Goal: Task Accomplishment & Management: Complete application form

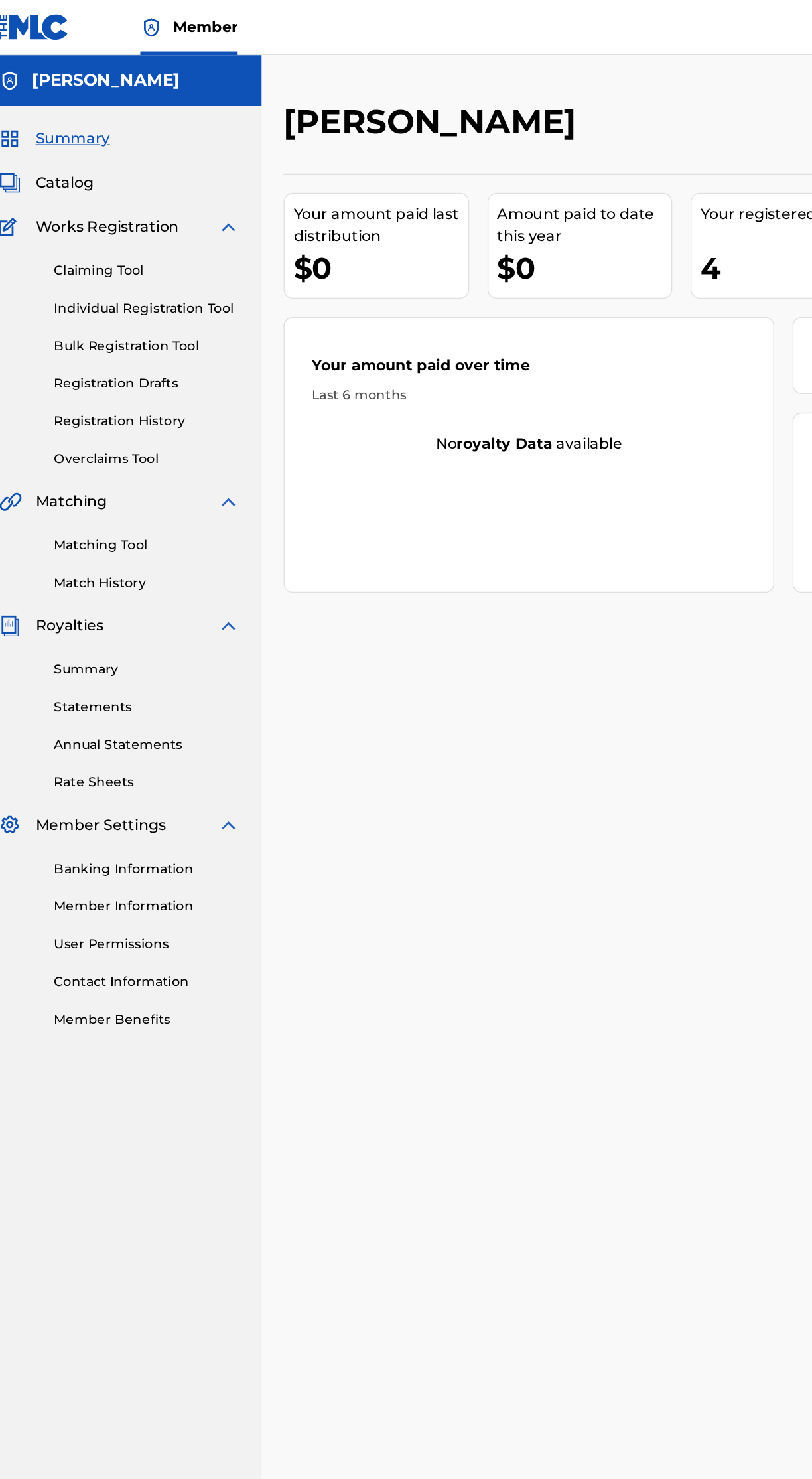
click at [146, 250] on link "Bulk Registration Tool" at bounding box center [122, 249] width 134 height 14
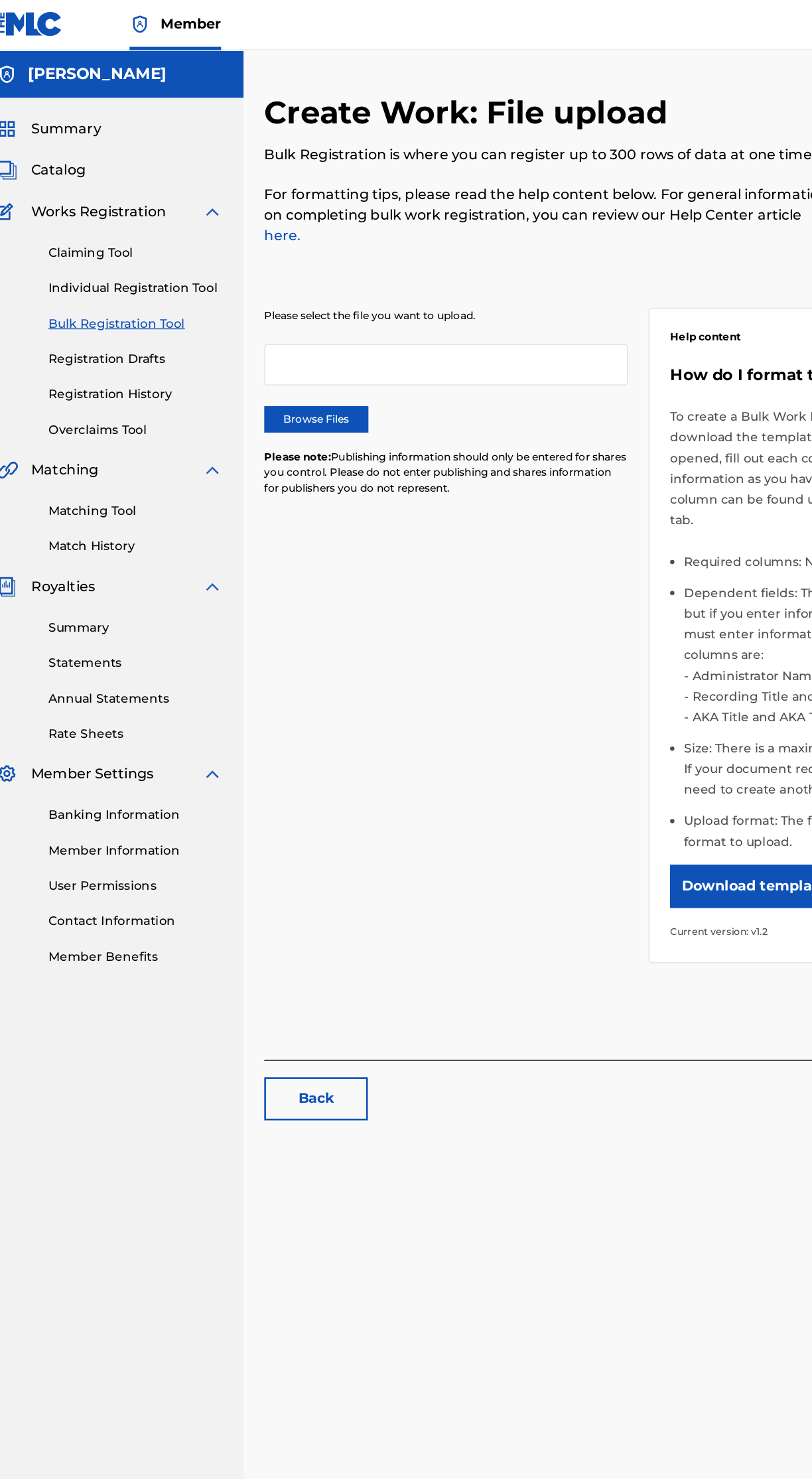
click at [287, 313] on label "Browse Files" at bounding box center [261, 323] width 80 height 20
click at [0, 0] on input "Browse Files" at bounding box center [0, 0] width 0 height 0
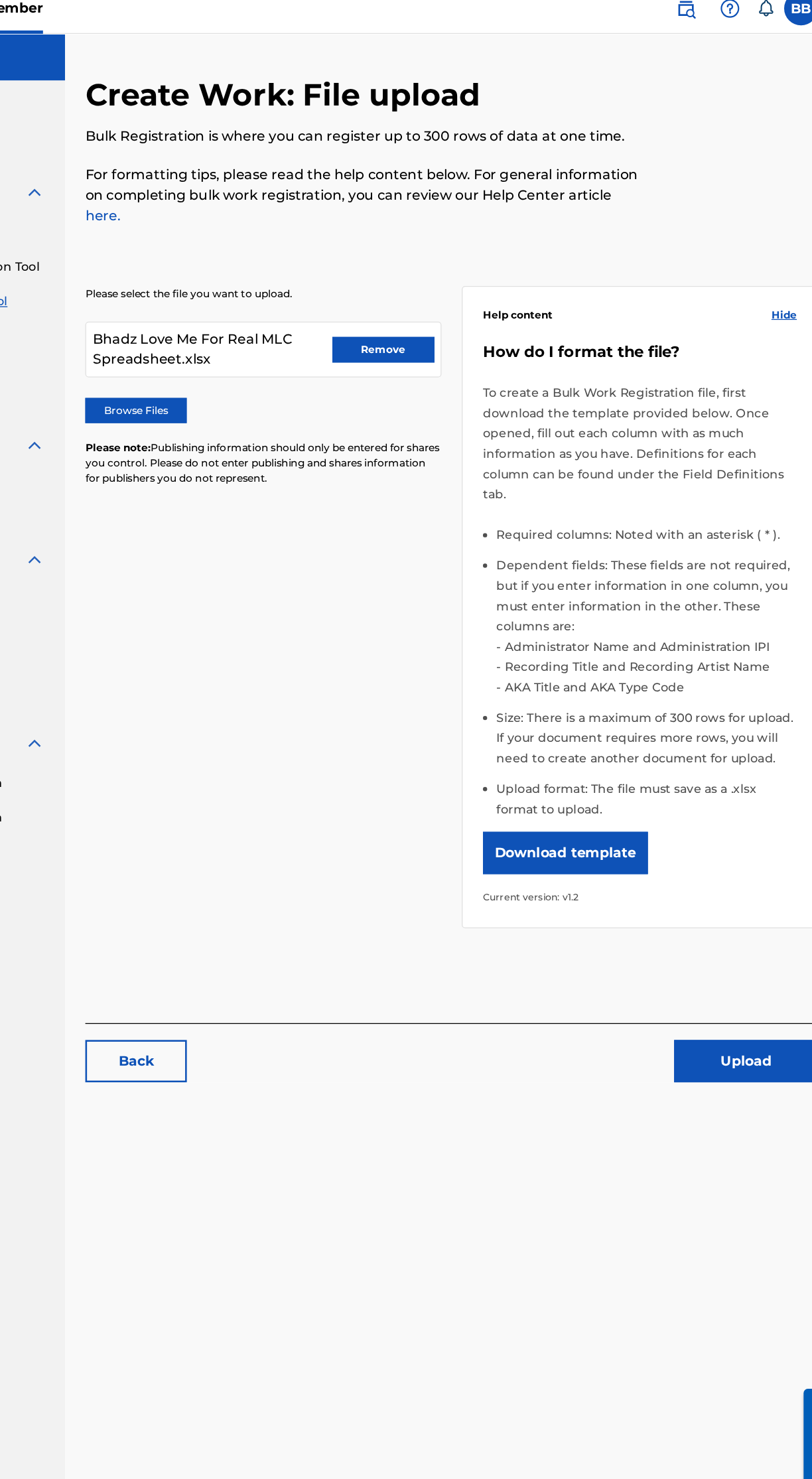
click at [759, 839] on button "Upload" at bounding box center [739, 845] width 113 height 33
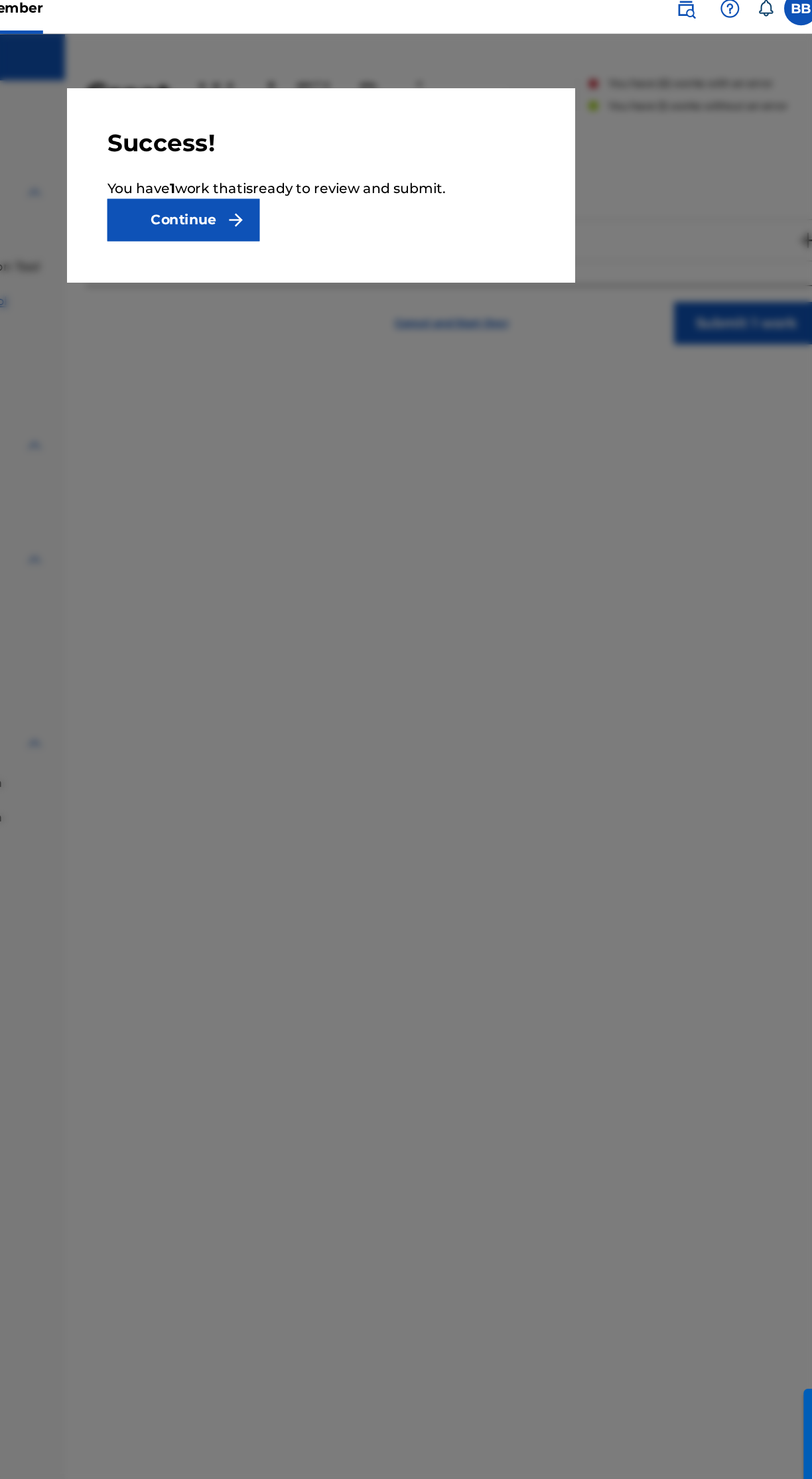
click at [358, 185] on button "Continue" at bounding box center [298, 186] width 120 height 33
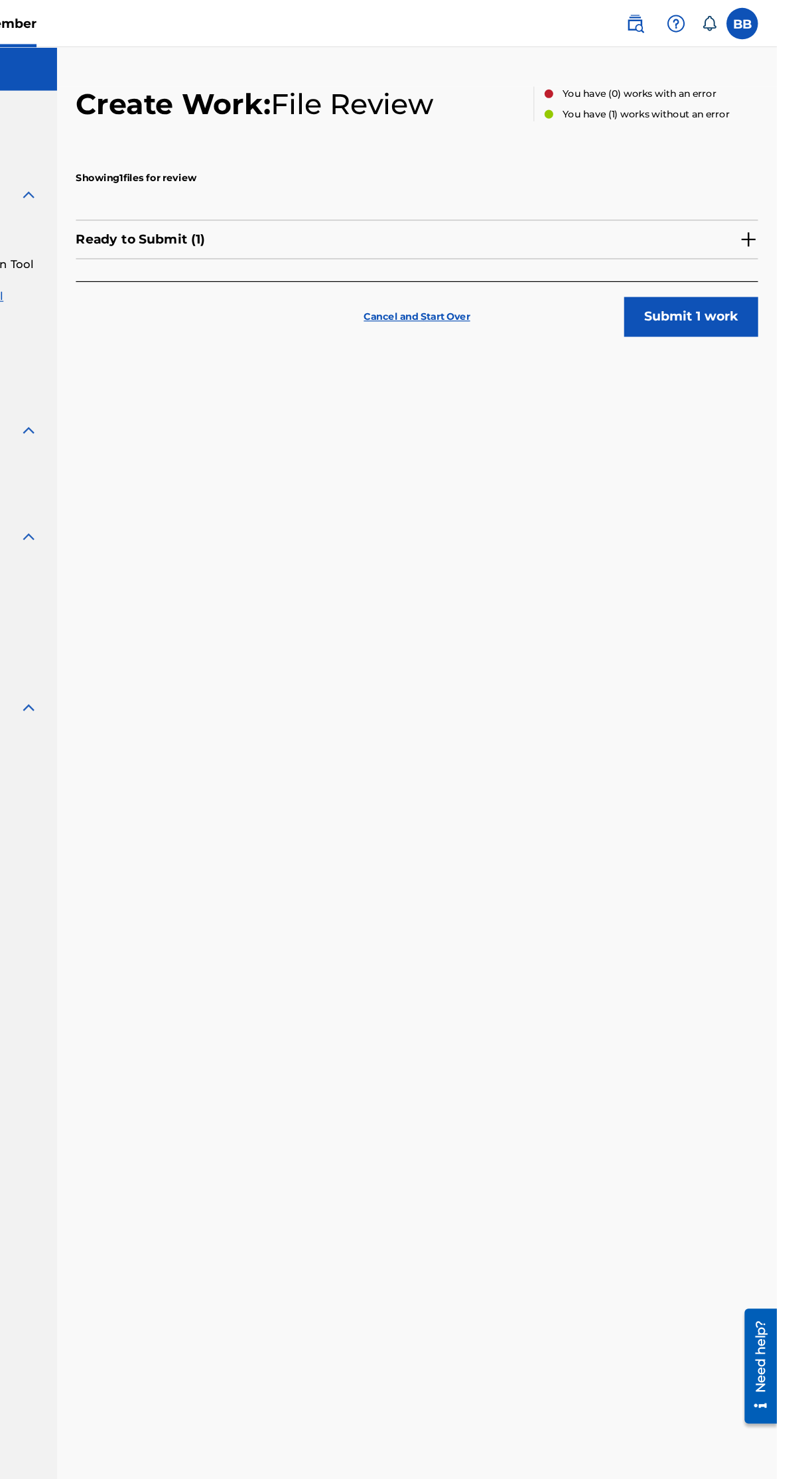
click at [793, 195] on img at bounding box center [788, 201] width 16 height 16
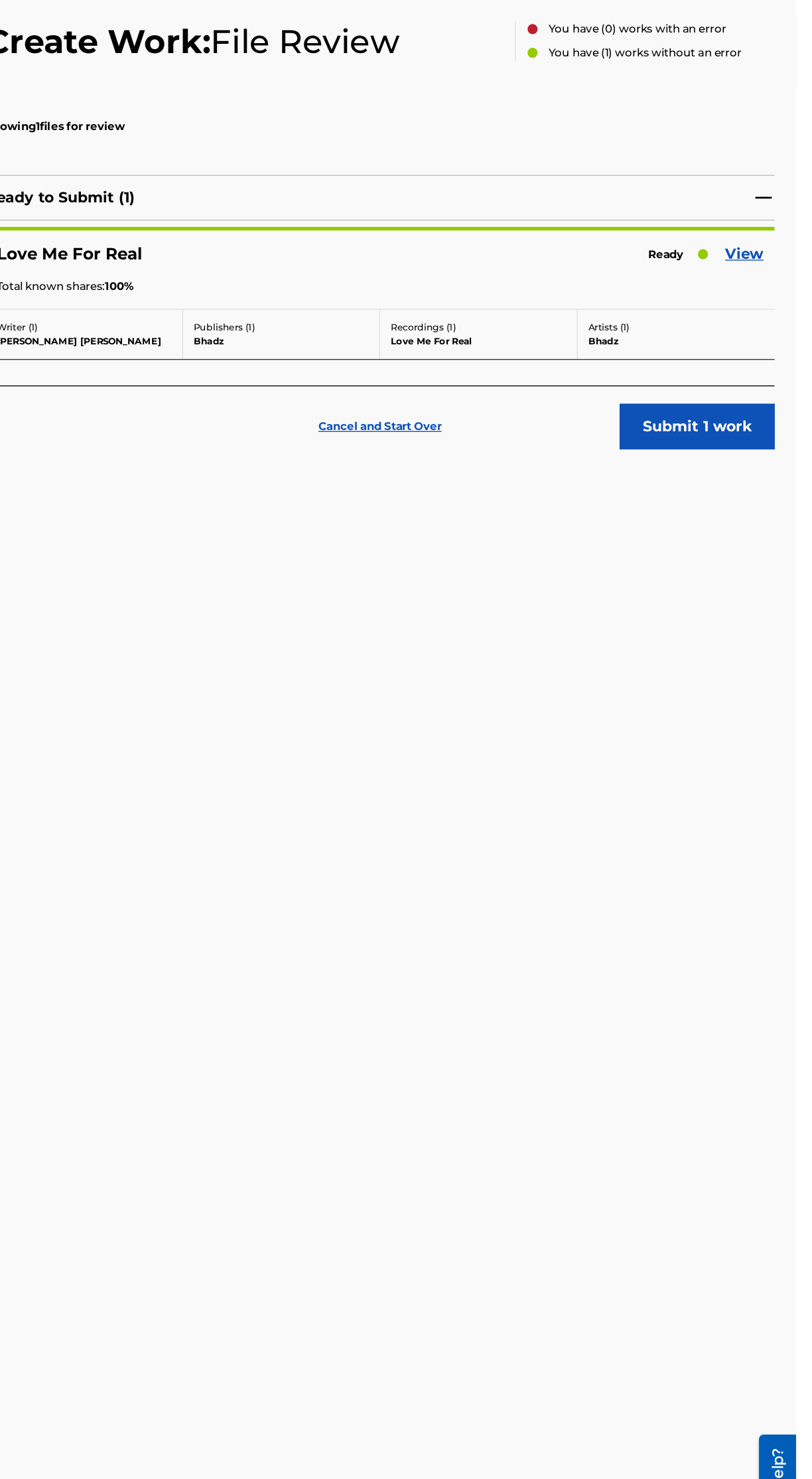
click at [785, 235] on link "View" at bounding box center [773, 243] width 28 height 16
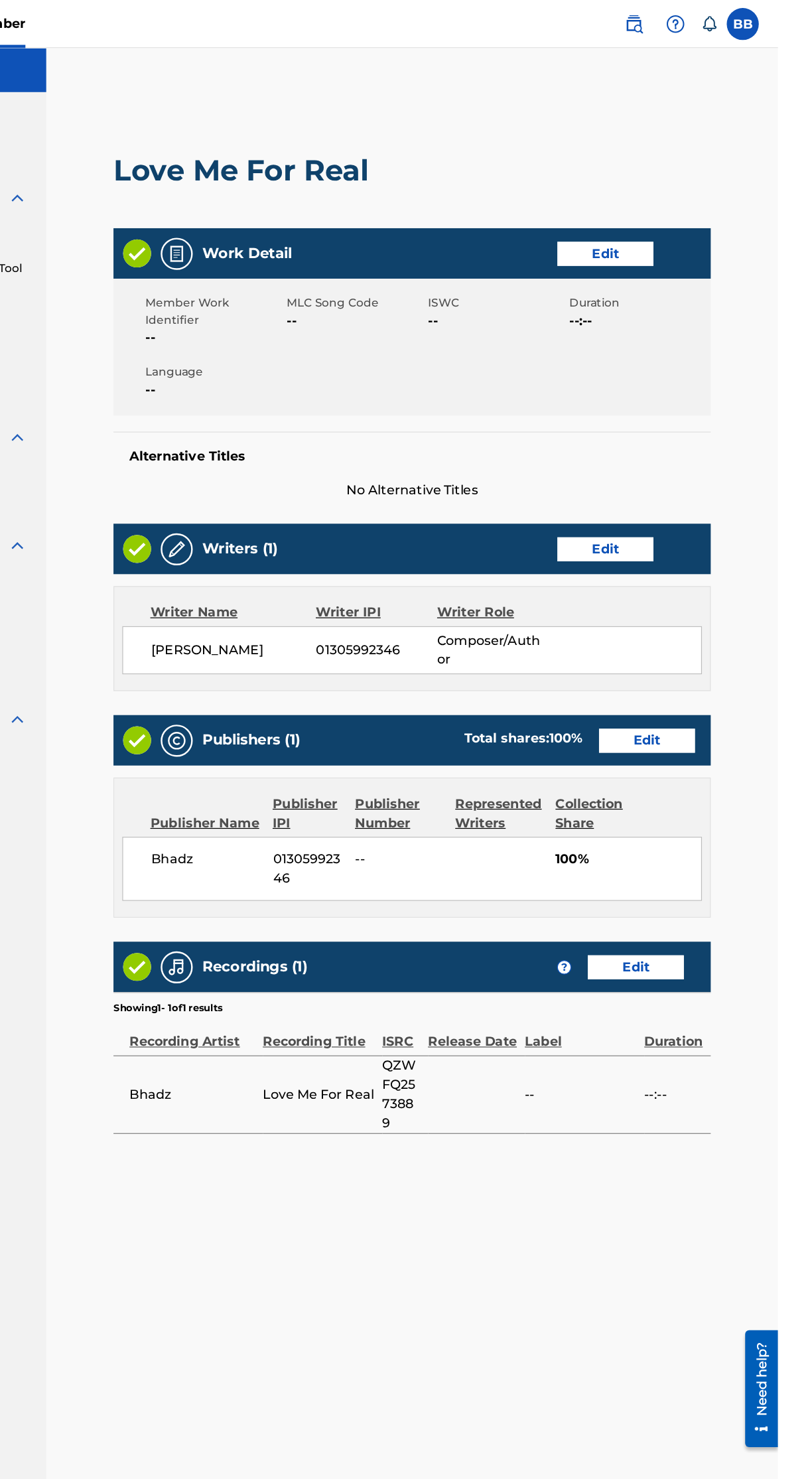
click at [693, 207] on link "Edit" at bounding box center [668, 210] width 80 height 20
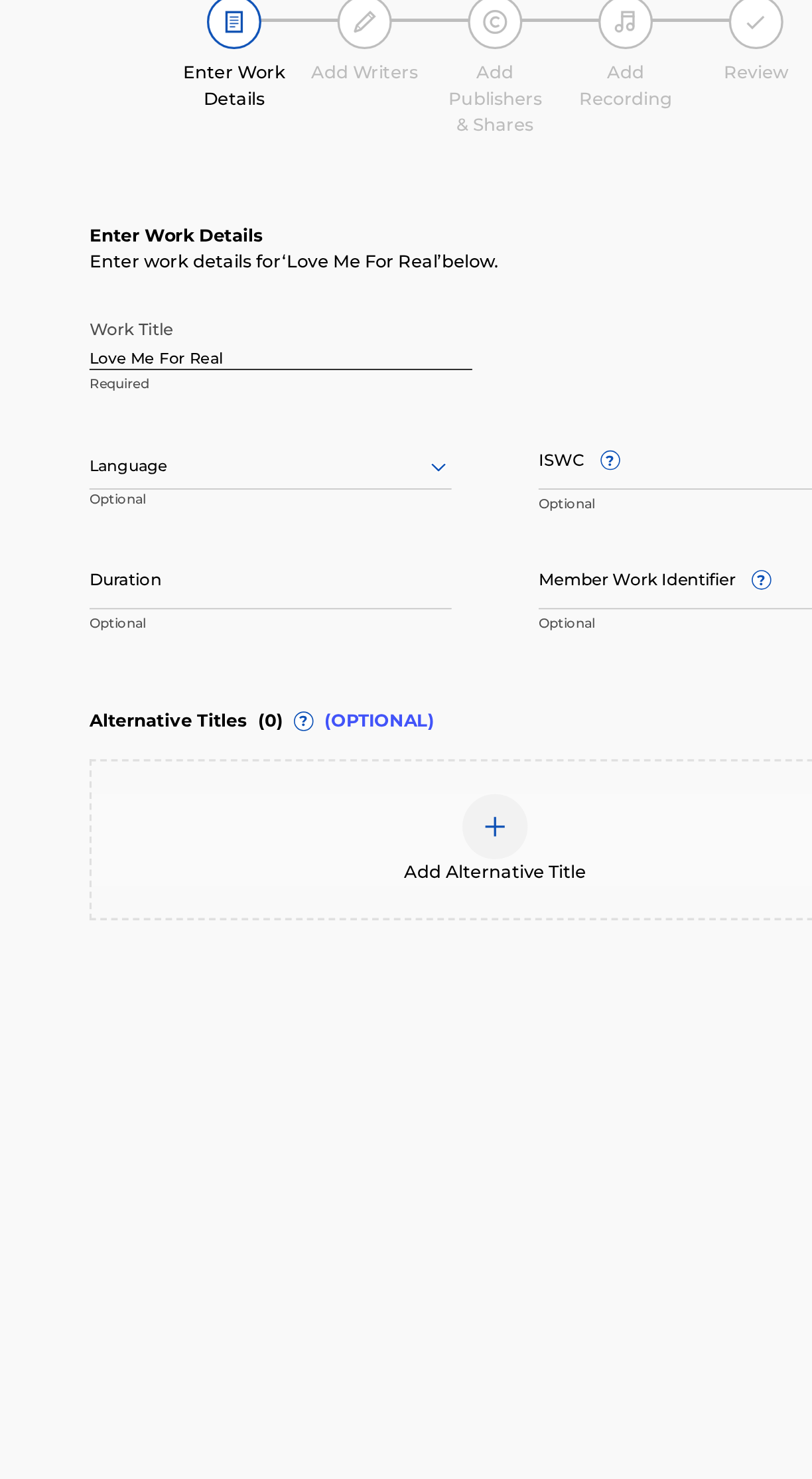
click at [622, 517] on input "Member Work Identifier ?" at bounding box center [646, 508] width 221 height 38
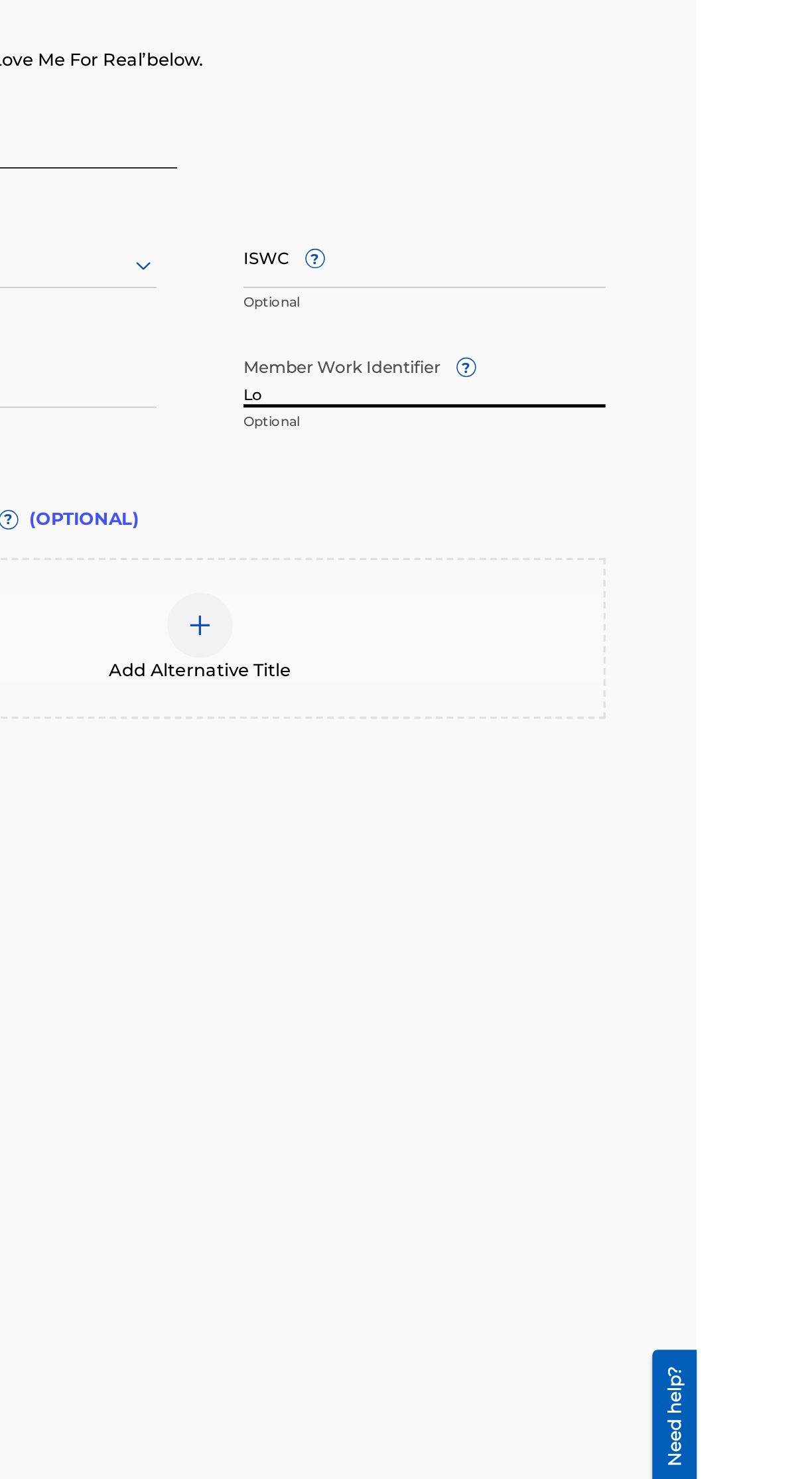
type input "L"
click at [631, 519] on input "4th Track" at bounding box center [646, 508] width 221 height 38
type input "4"
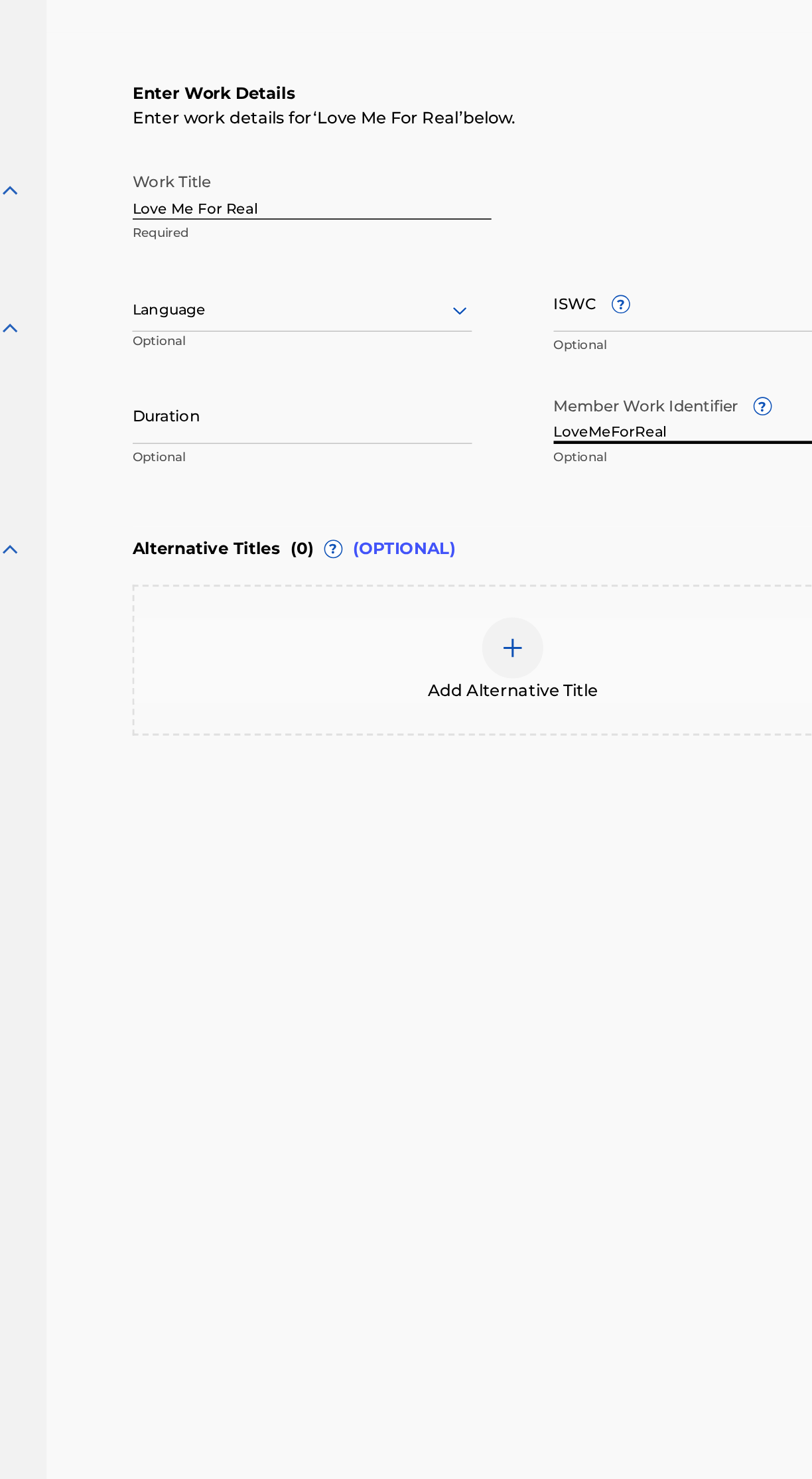
type input "LoveMeForReal"
click at [417, 515] on input "Duration" at bounding box center [372, 508] width 221 height 38
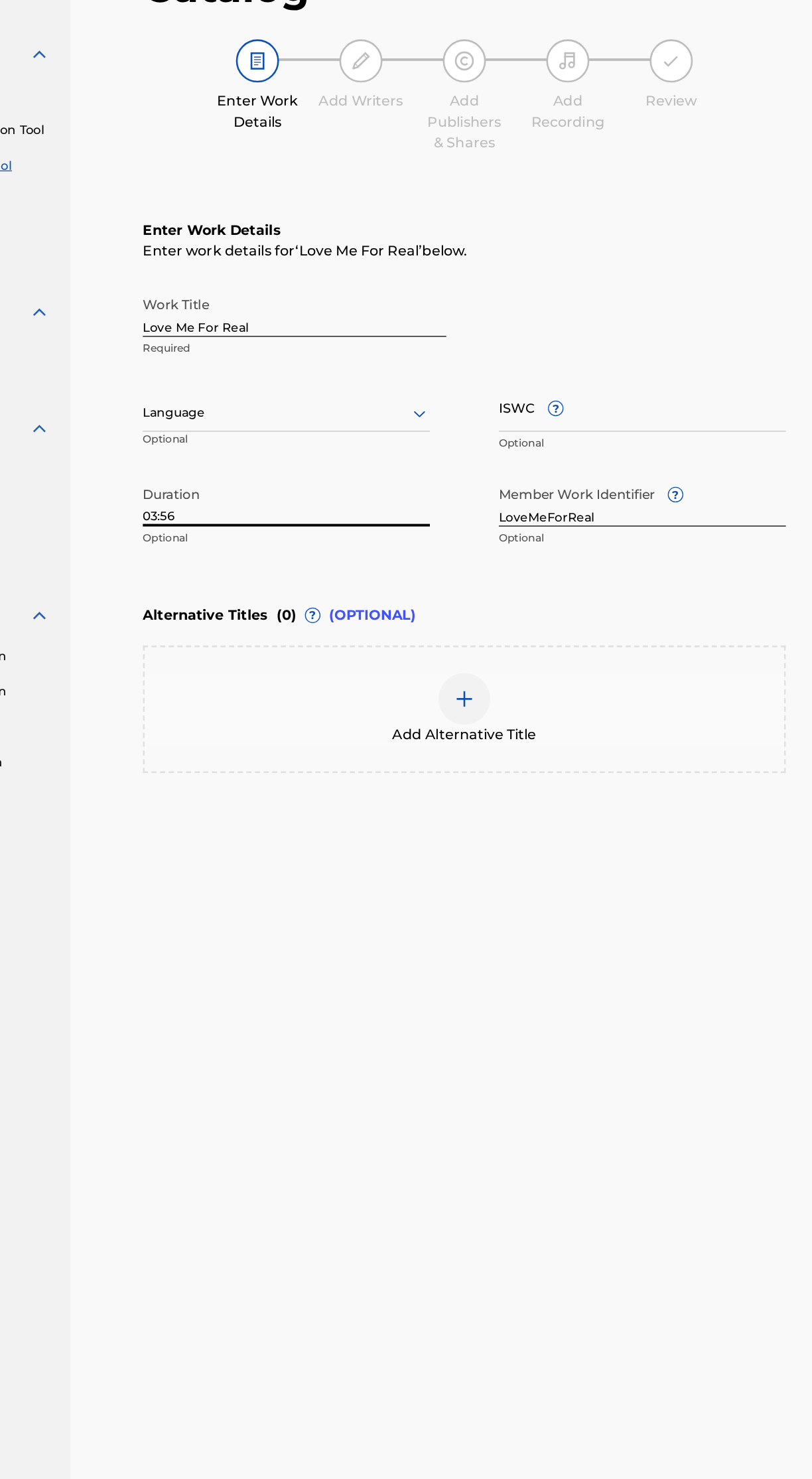
type input "03:56"
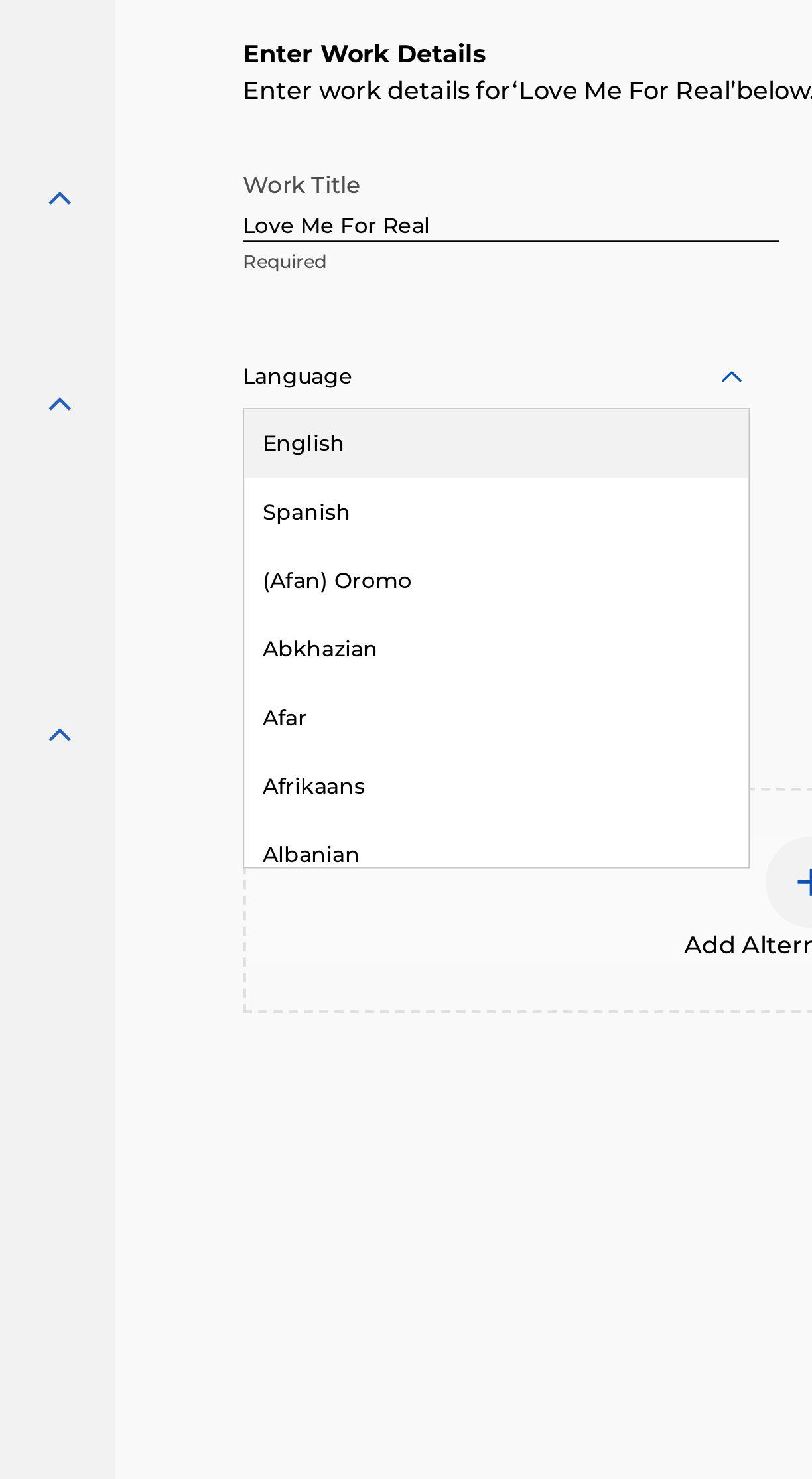
click at [368, 467] on div "English" at bounding box center [372, 470] width 219 height 30
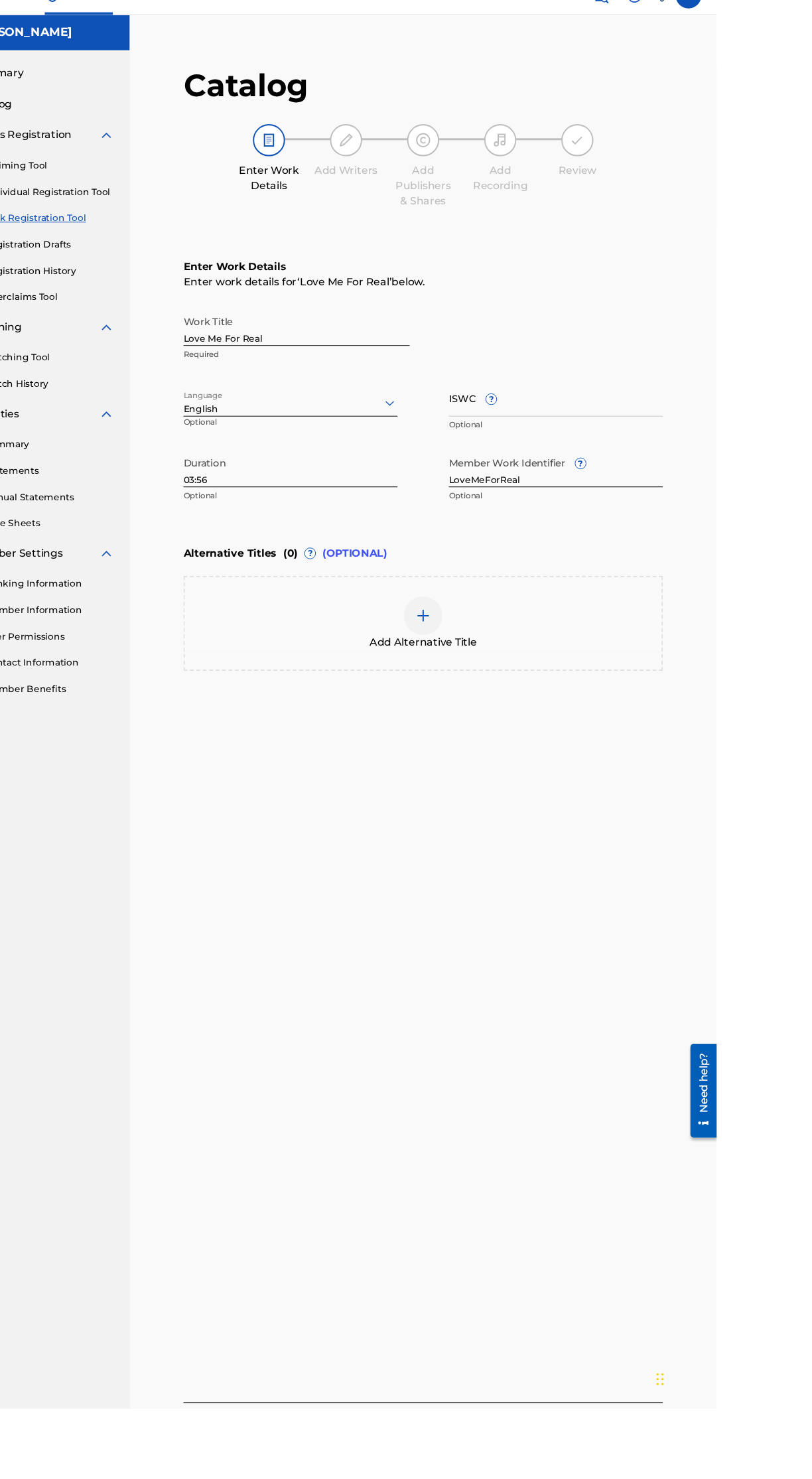
click at [737, 1478] on img at bounding box center [737, 1501] width 16 height 16
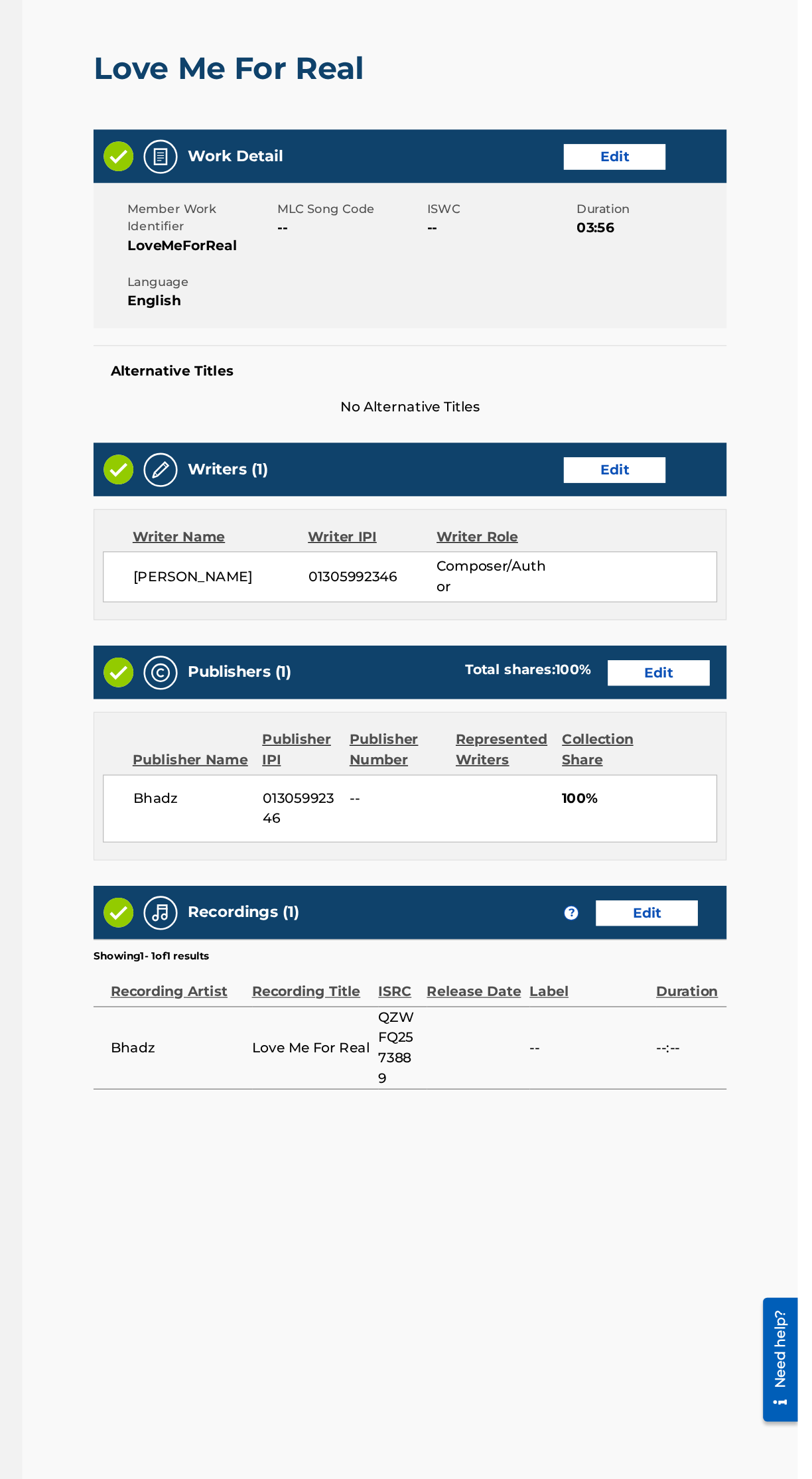
click at [731, 791] on link "Edit" at bounding box center [693, 801] width 80 height 20
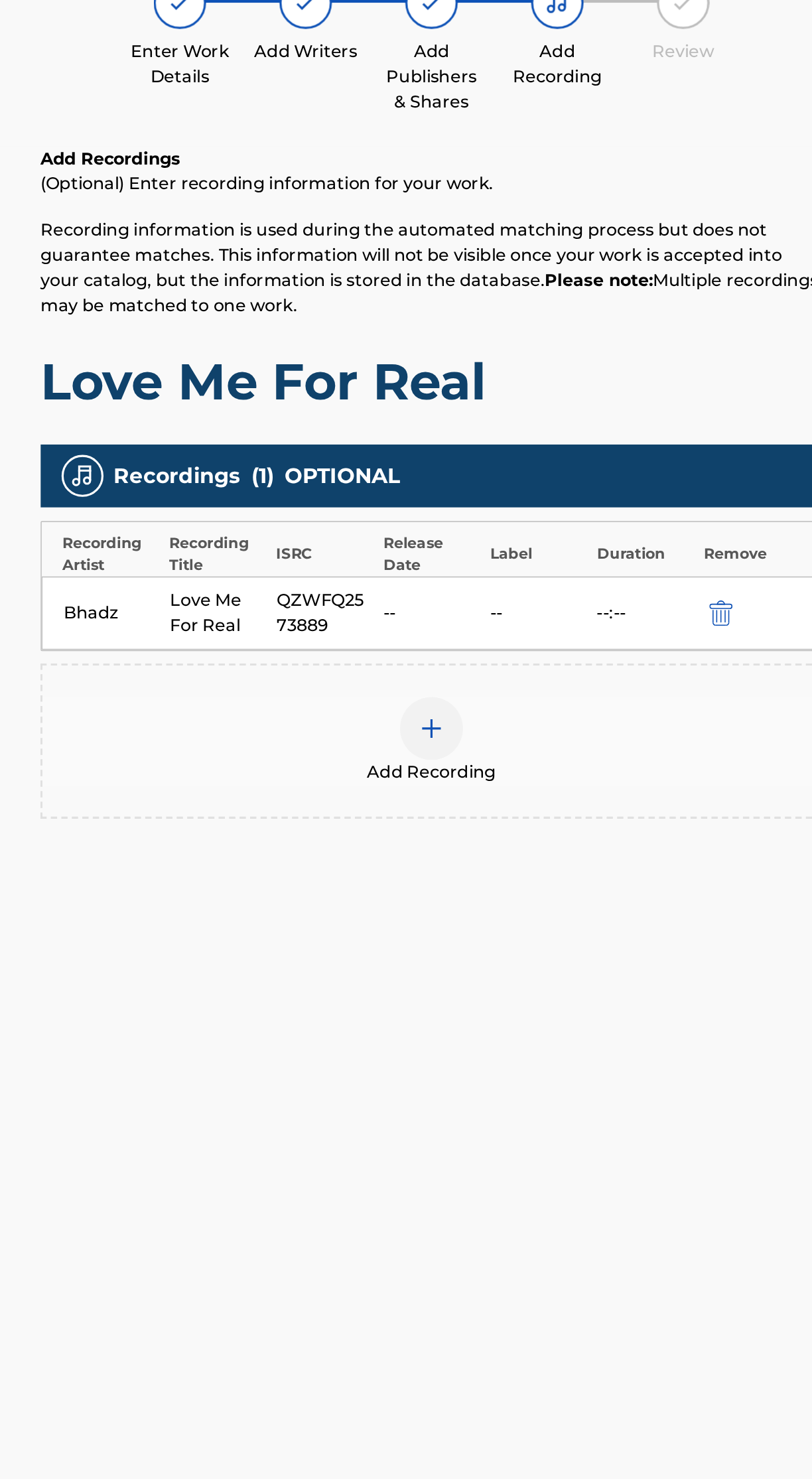
click at [523, 551] on div "--" at bounding box center [509, 555] width 61 height 16
click at [561, 551] on div "--" at bounding box center [576, 555] width 61 height 16
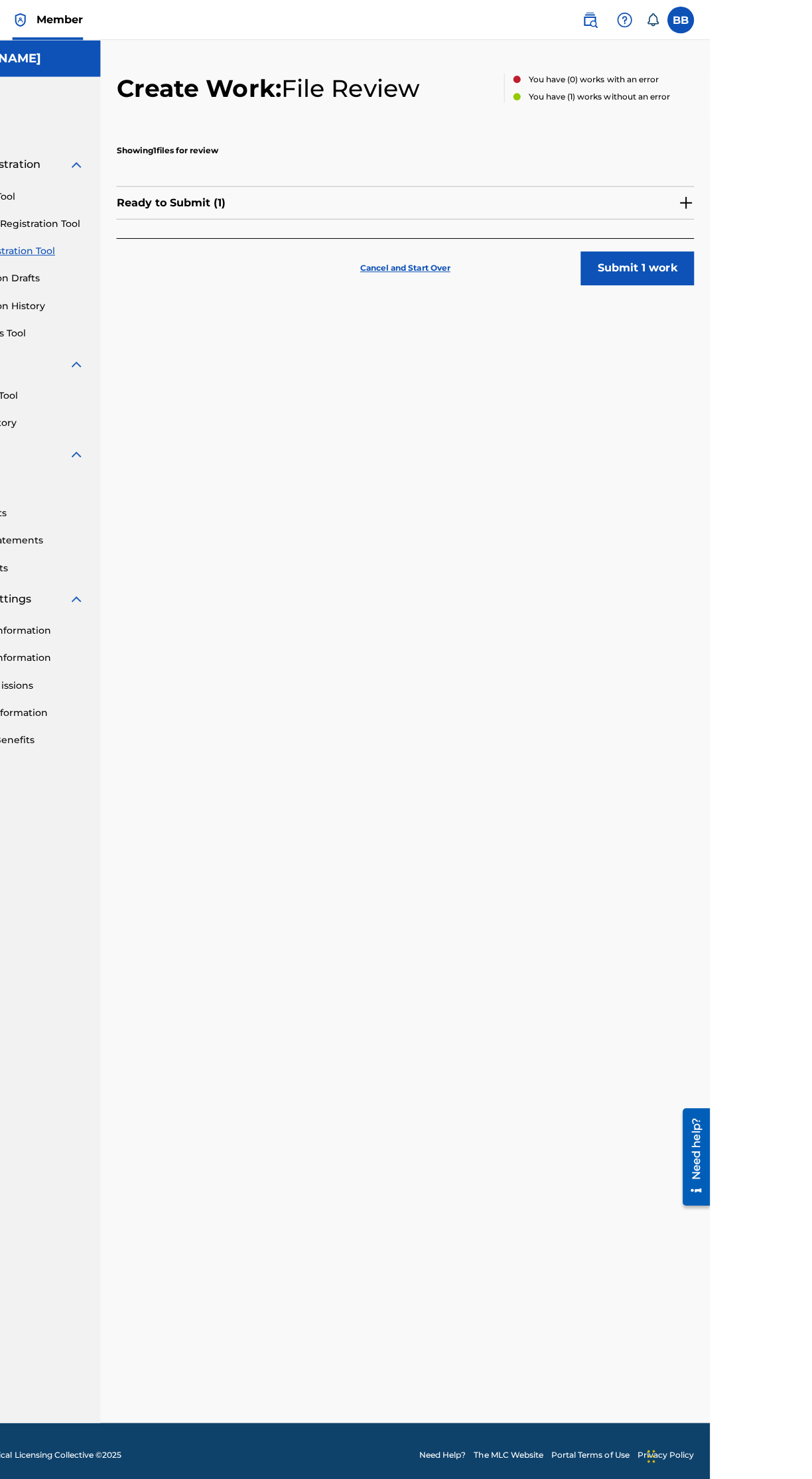
click at [784, 260] on button "Submit 1 work" at bounding box center [739, 266] width 113 height 33
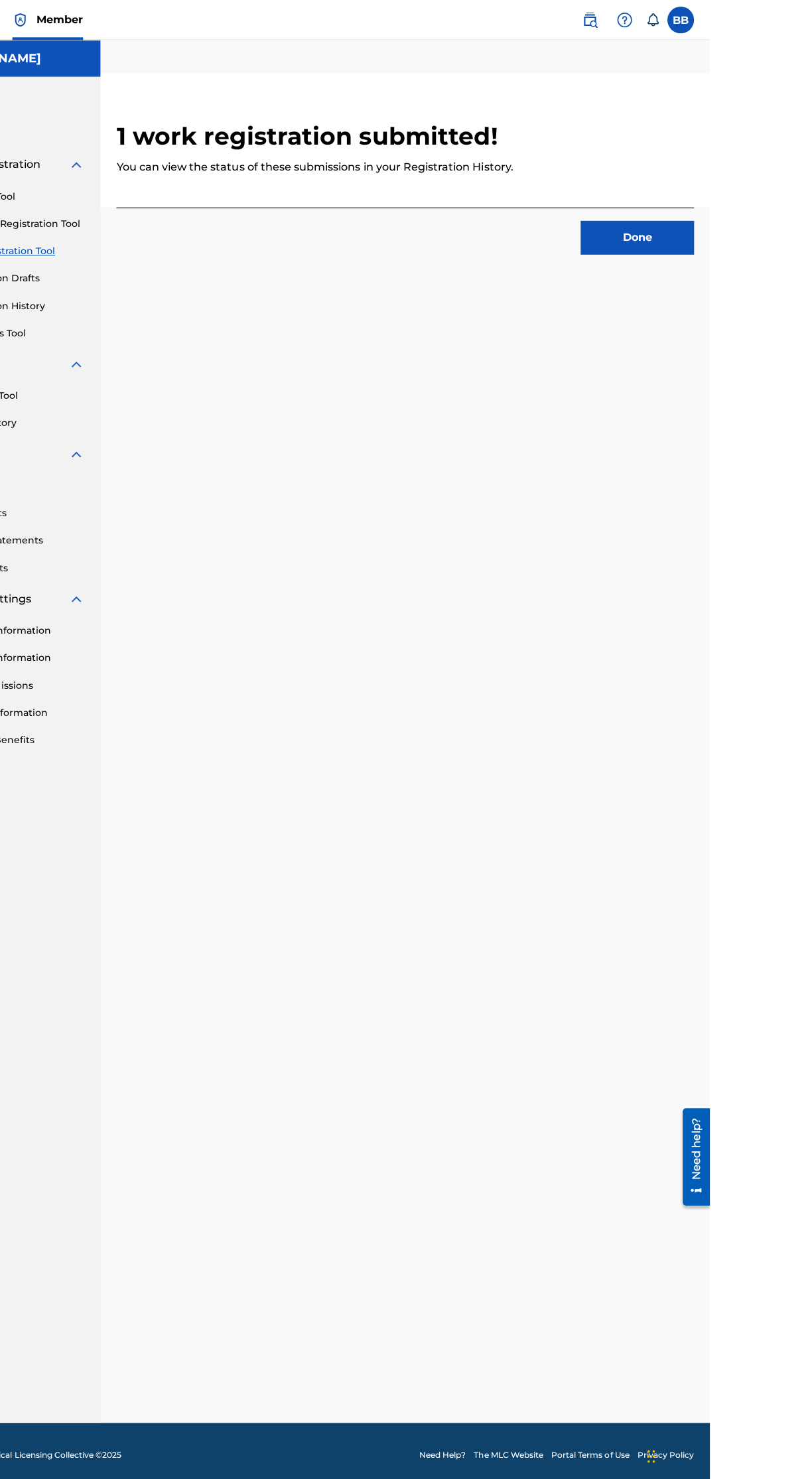
click at [793, 227] on button "Done" at bounding box center [739, 236] width 113 height 33
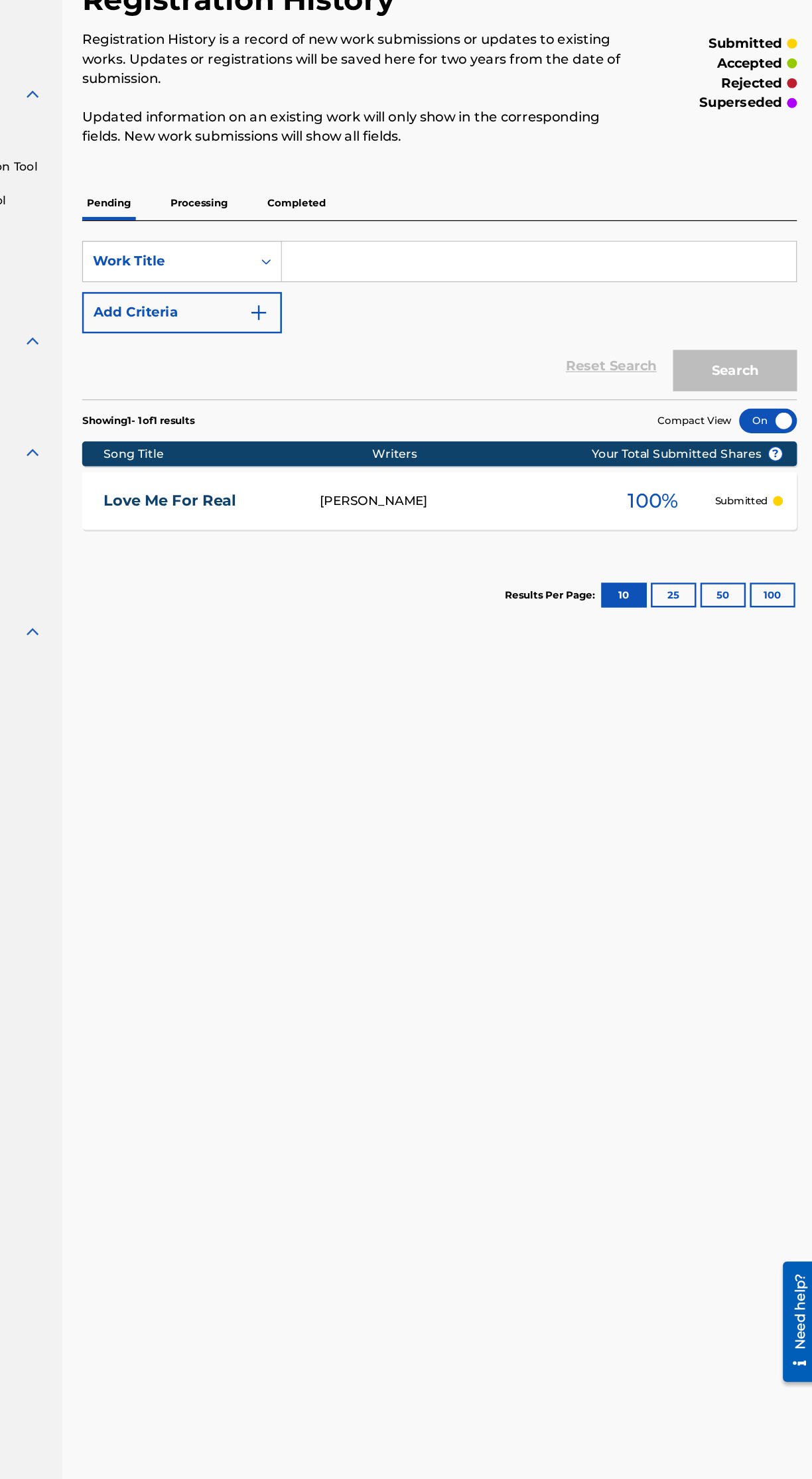
click at [338, 251] on p "Processing" at bounding box center [315, 251] width 54 height 28
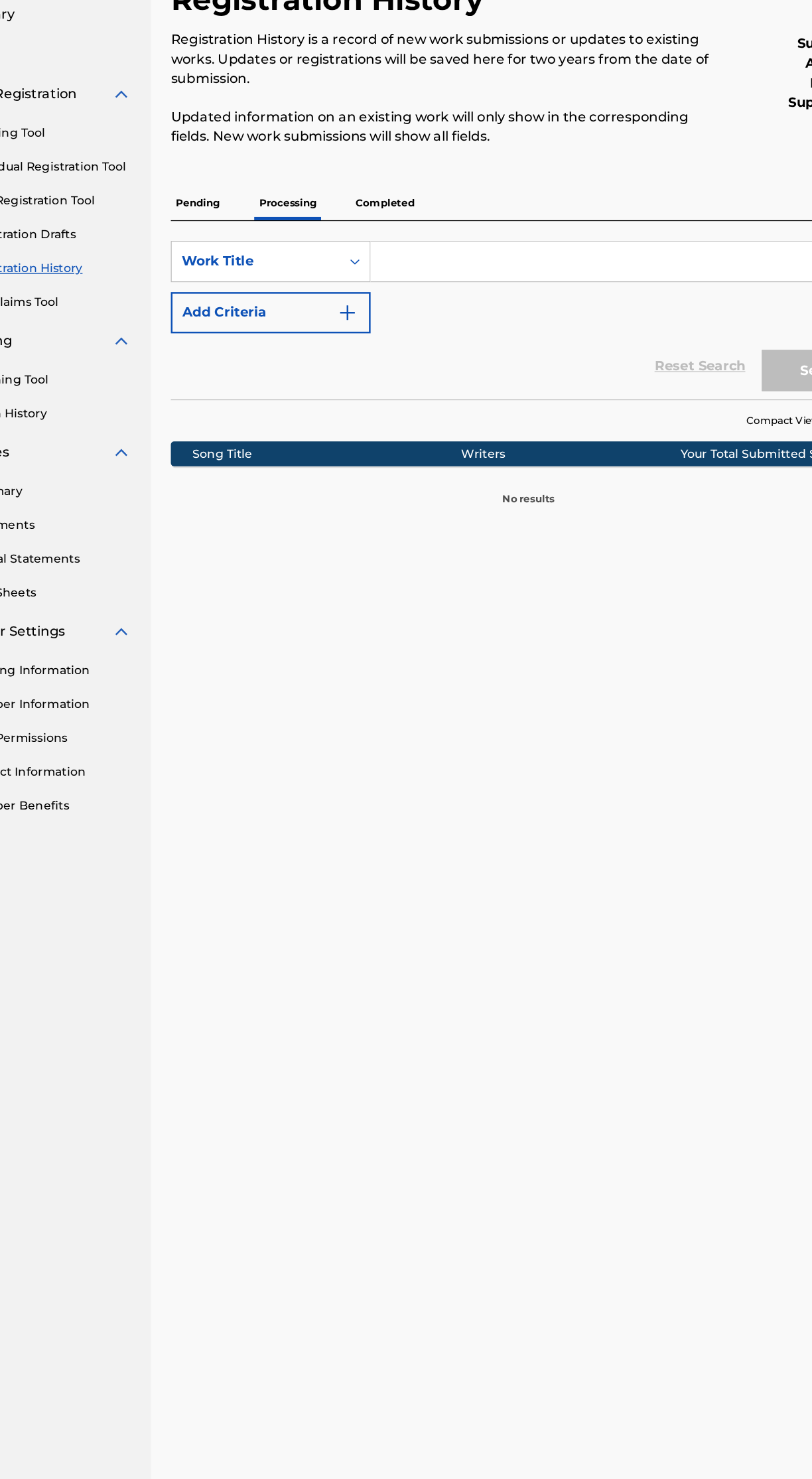
click at [420, 245] on p "Completed" at bounding box center [393, 251] width 55 height 28
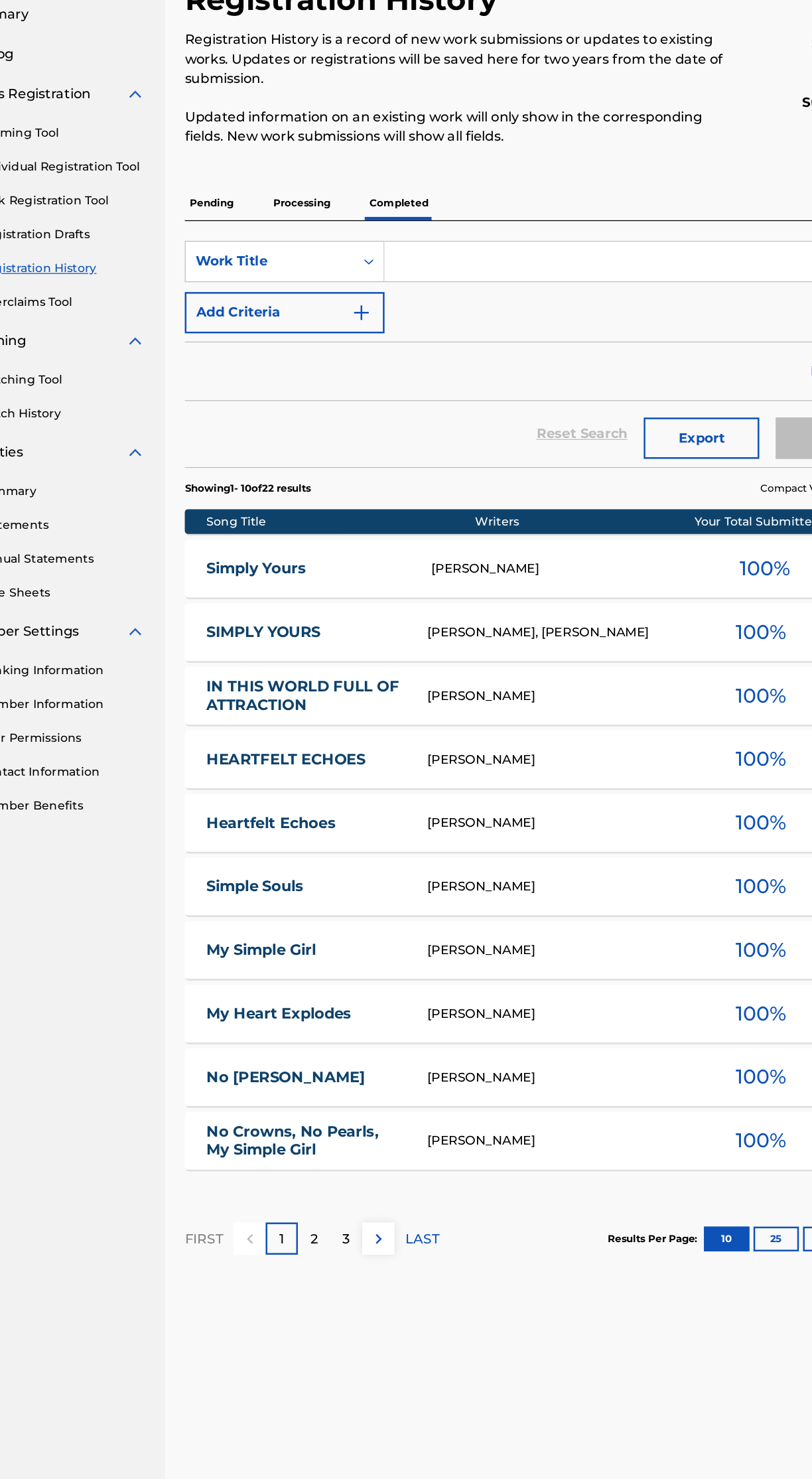
click at [255, 245] on p "Pending" at bounding box center [243, 251] width 43 height 28
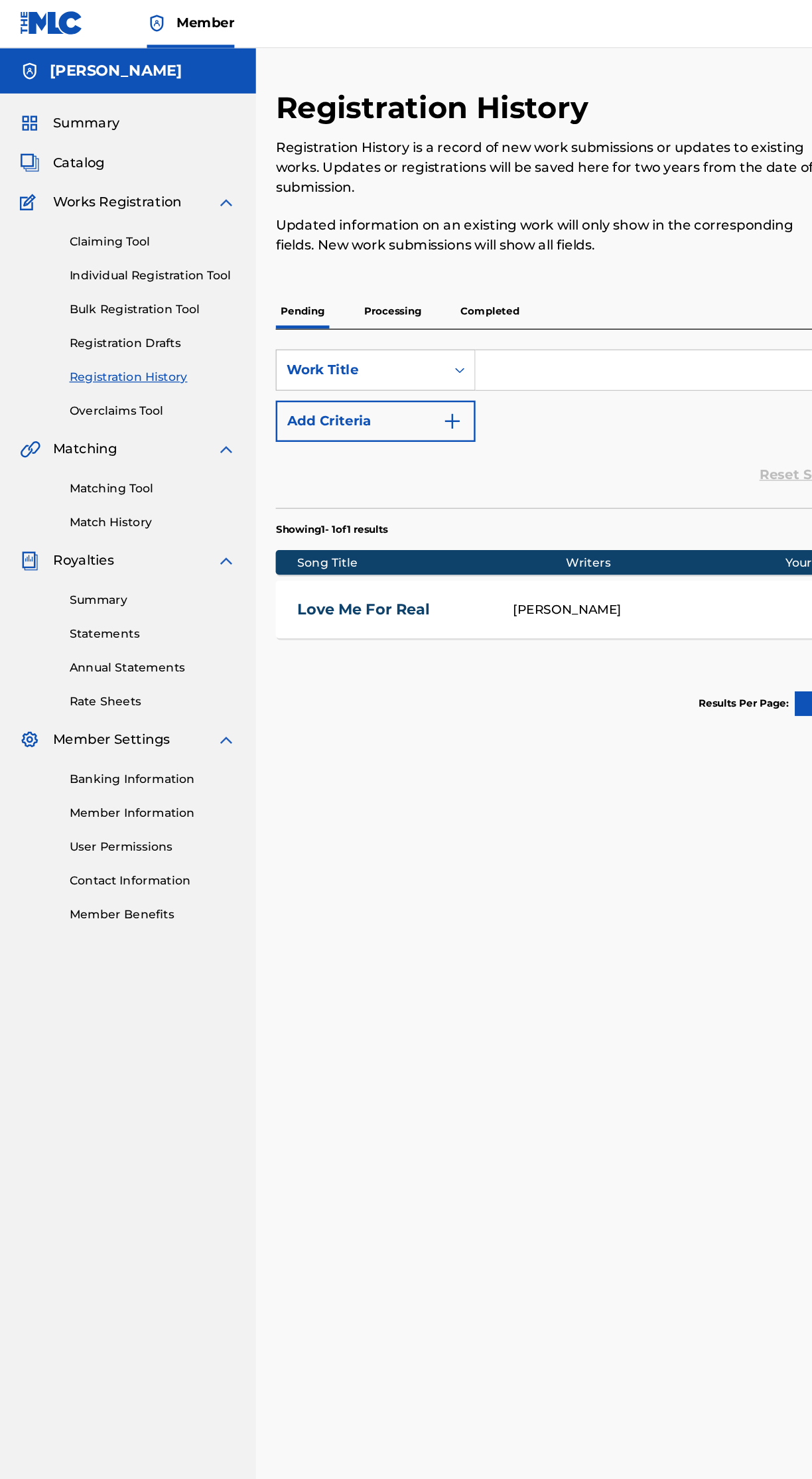
click at [69, 130] on span "Catalog" at bounding box center [63, 132] width 41 height 16
